Goal: Obtain resource: Download file/media

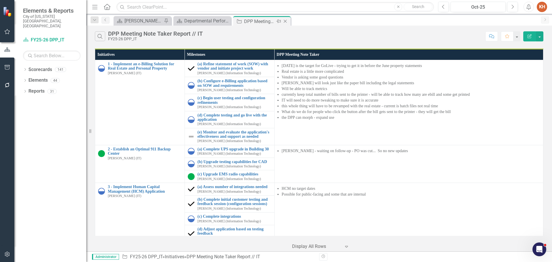
click at [284, 21] on icon "Close" at bounding box center [286, 21] width 6 height 5
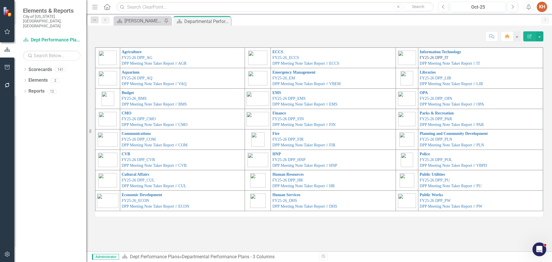
click at [432, 57] on link "FY25-26 DPP_IT" at bounding box center [434, 58] width 29 height 4
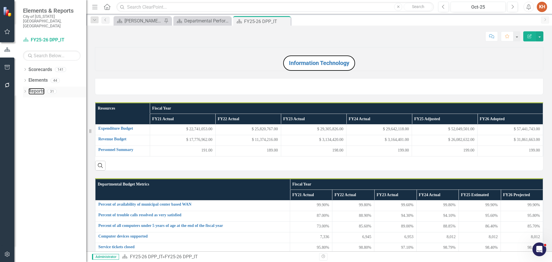
drag, startPoint x: 40, startPoint y: 83, endPoint x: 49, endPoint y: 82, distance: 9.3
click at [40, 88] on link "Reports" at bounding box center [36, 91] width 16 height 7
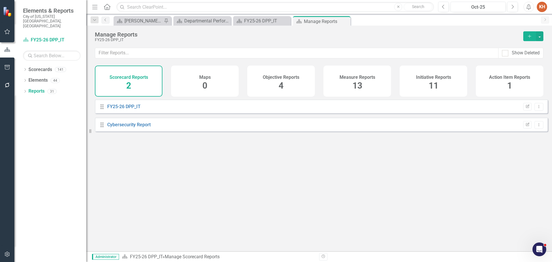
click at [441, 78] on h4 "Initiative Reports" at bounding box center [433, 77] width 35 height 5
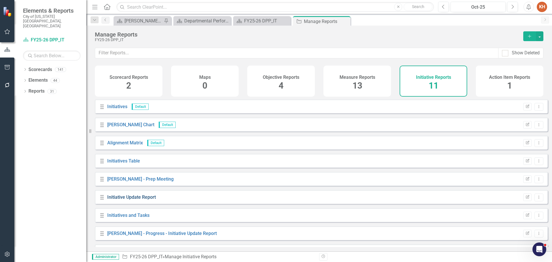
click at [135, 200] on link "Initiative Update Report" at bounding box center [131, 196] width 49 height 5
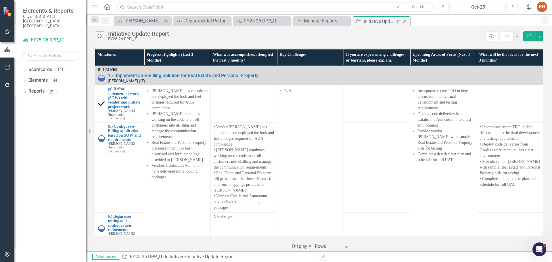
click at [404, 20] on icon "Close" at bounding box center [405, 21] width 6 height 5
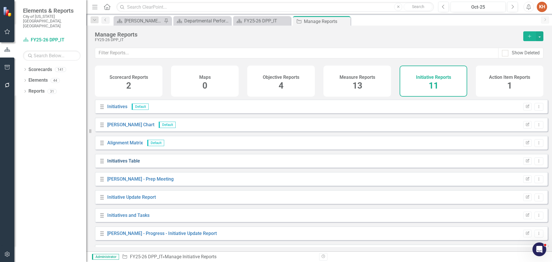
click at [127, 164] on link "Initiatives Table" at bounding box center [123, 160] width 33 height 5
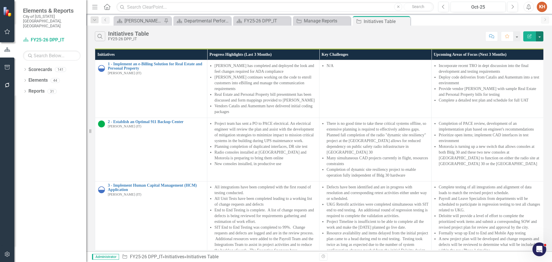
click at [540, 37] on button "button" at bounding box center [539, 36] width 7 height 10
click at [517, 60] on link "PDF Export to PDF" at bounding box center [520, 58] width 45 height 11
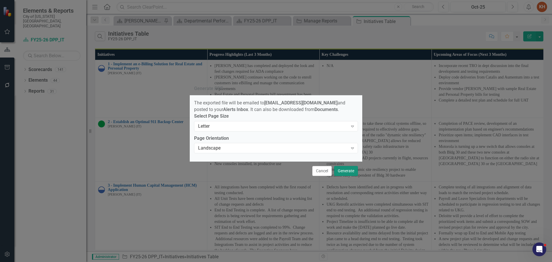
click at [344, 173] on button "Generate" at bounding box center [346, 171] width 24 height 10
